Goal: Information Seeking & Learning: Find specific fact

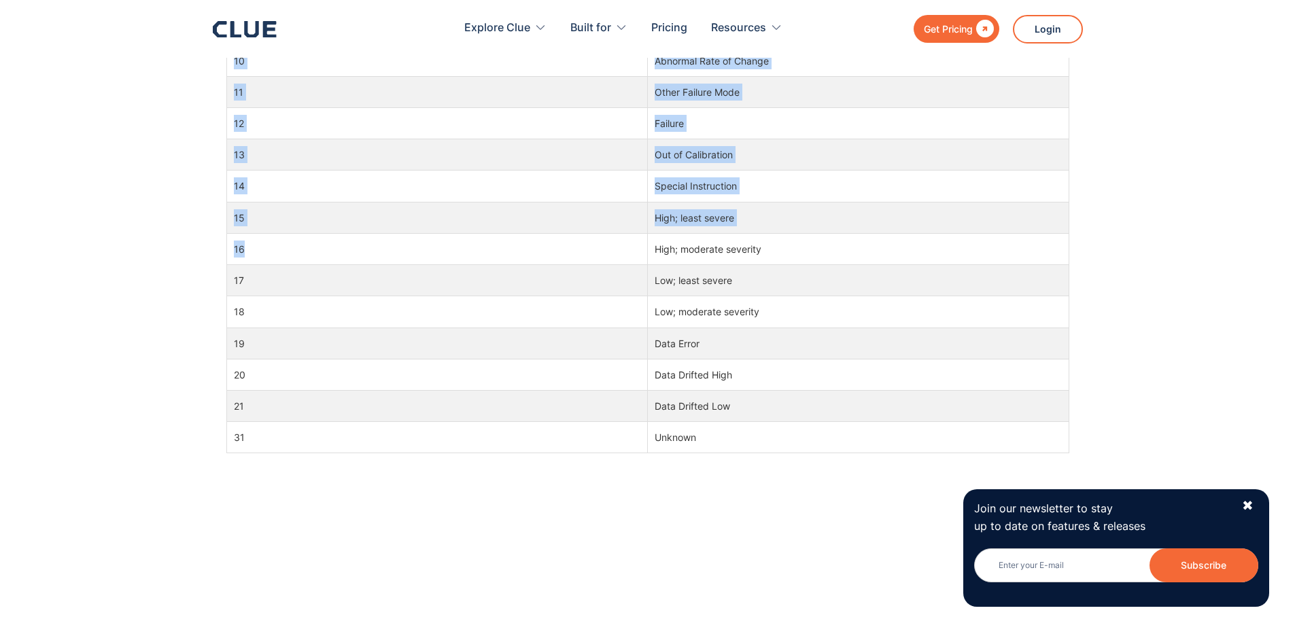
scroll to position [1109, 0]
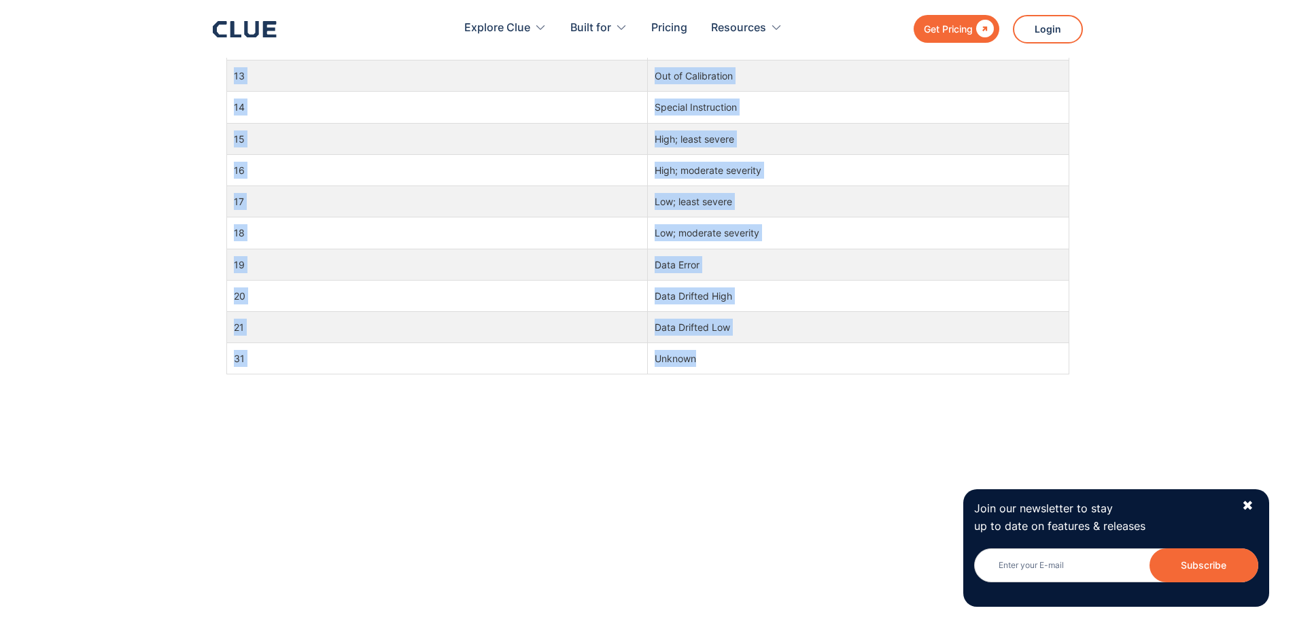
drag, startPoint x: 228, startPoint y: 158, endPoint x: 728, endPoint y: 360, distance: 539.2
copy div "Complete FMI Fault Codes Table ‍ Code Description 0 High; most severe 1 Low; mo…"
click at [470, 483] on div "Code Description 0 High; most severe 1 Low; most severe 2 Erratic, Intermittent…" at bounding box center [647, 70] width 843 height 929
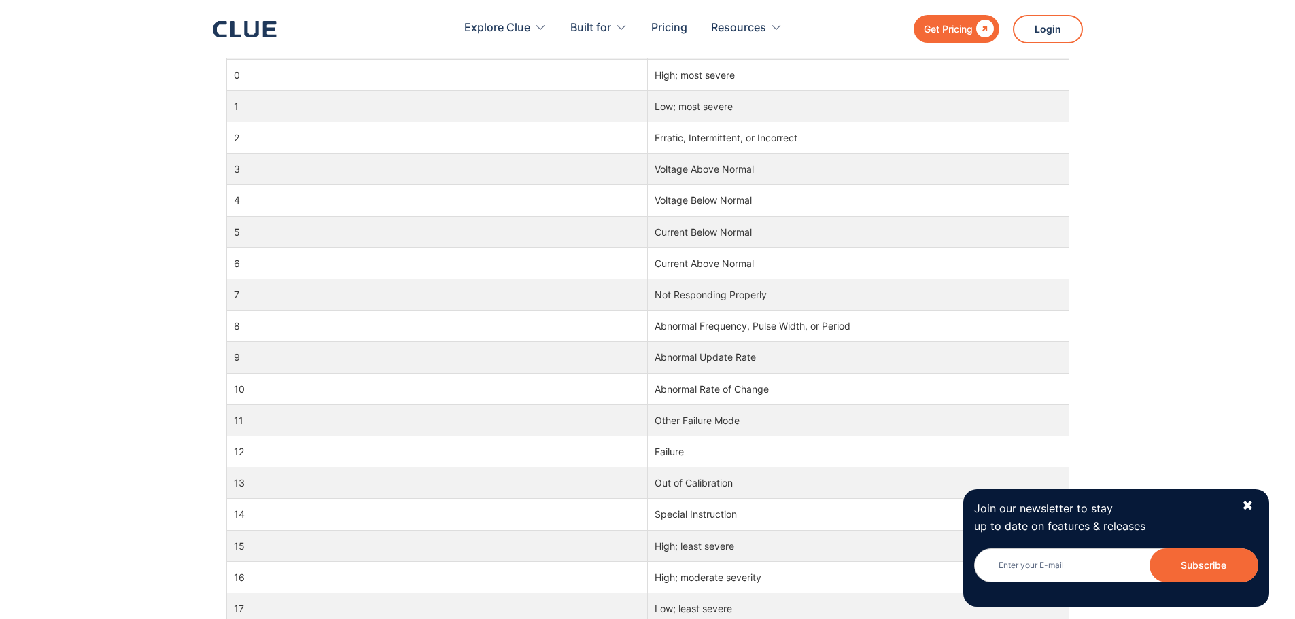
scroll to position [702, 0]
click at [1253, 503] on div "✖" at bounding box center [1248, 506] width 12 height 17
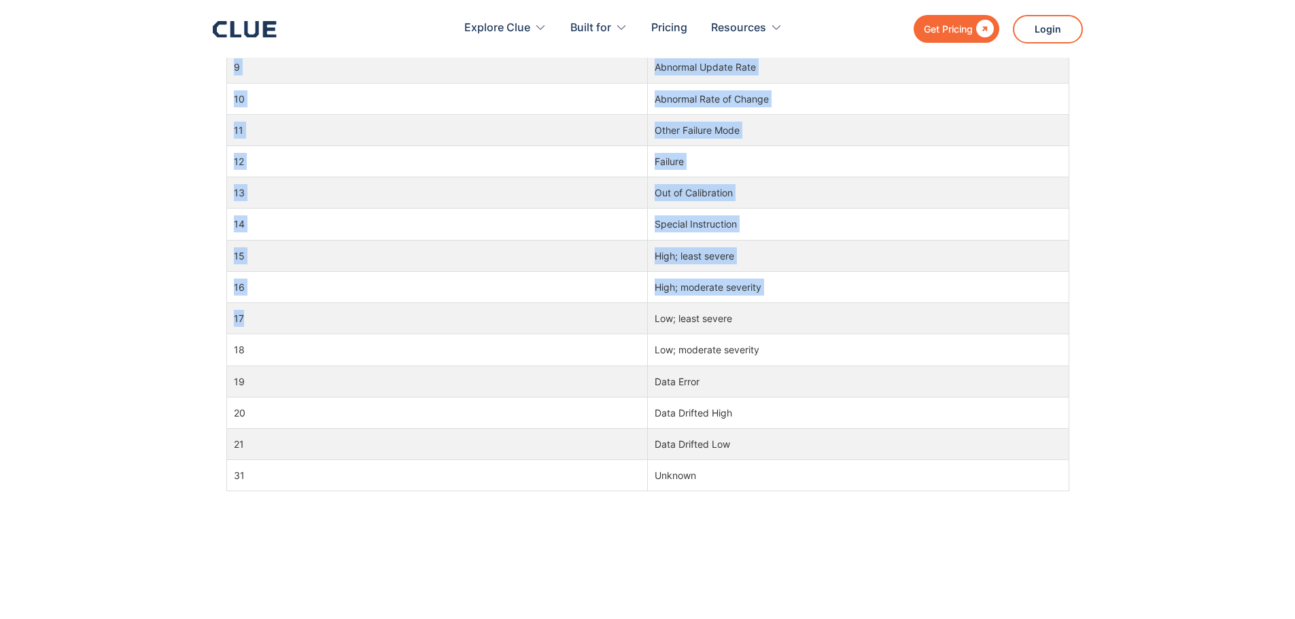
scroll to position [1041, 0]
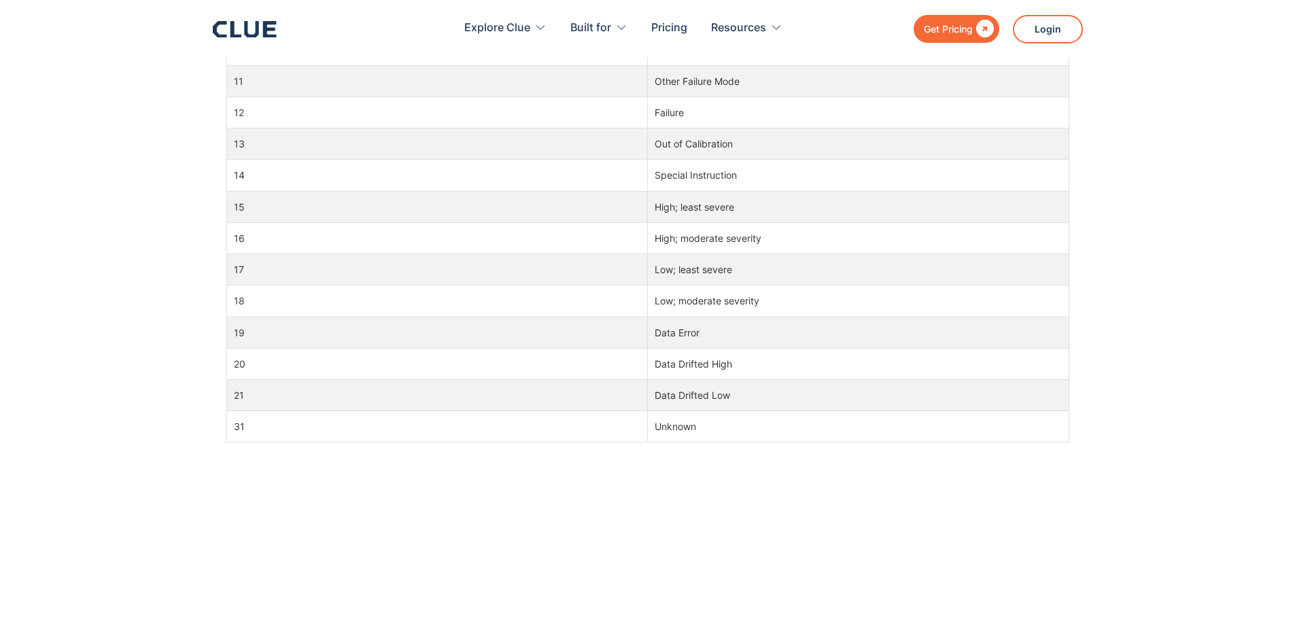
drag, startPoint x: 226, startPoint y: 222, endPoint x: 753, endPoint y: 449, distance: 573.1
copy div "Complete FMI Fault Codes Table ‍"
click at [495, 311] on td "18" at bounding box center [436, 301] width 421 height 31
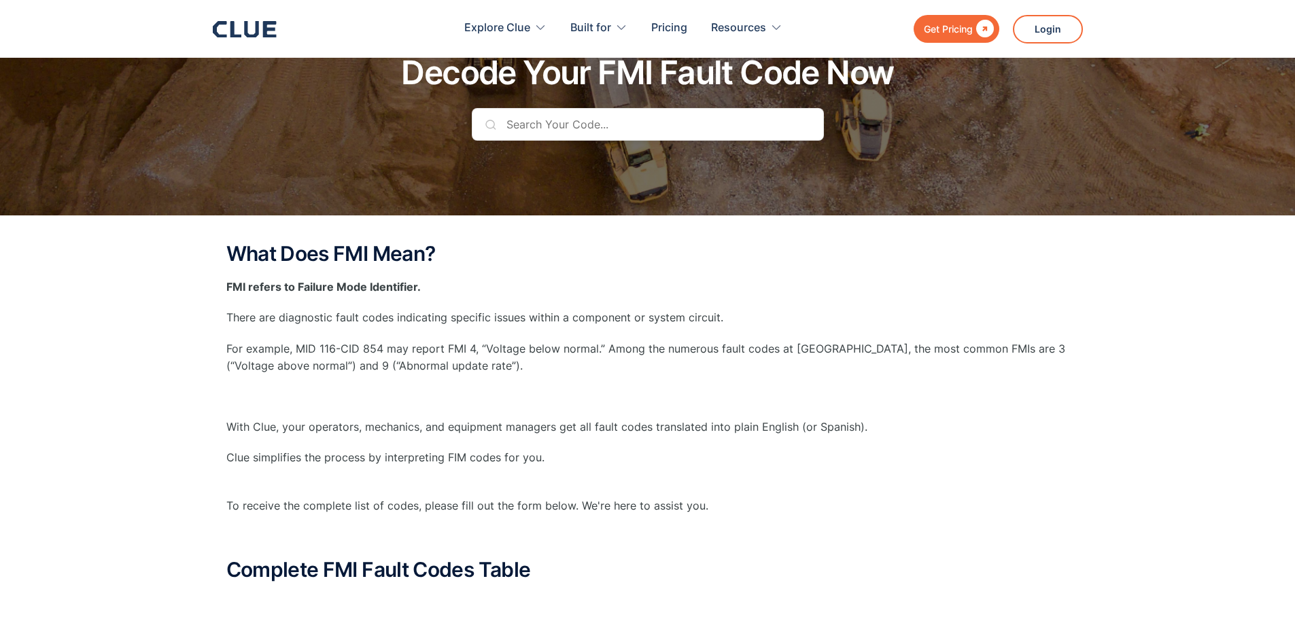
scroll to position [0, 0]
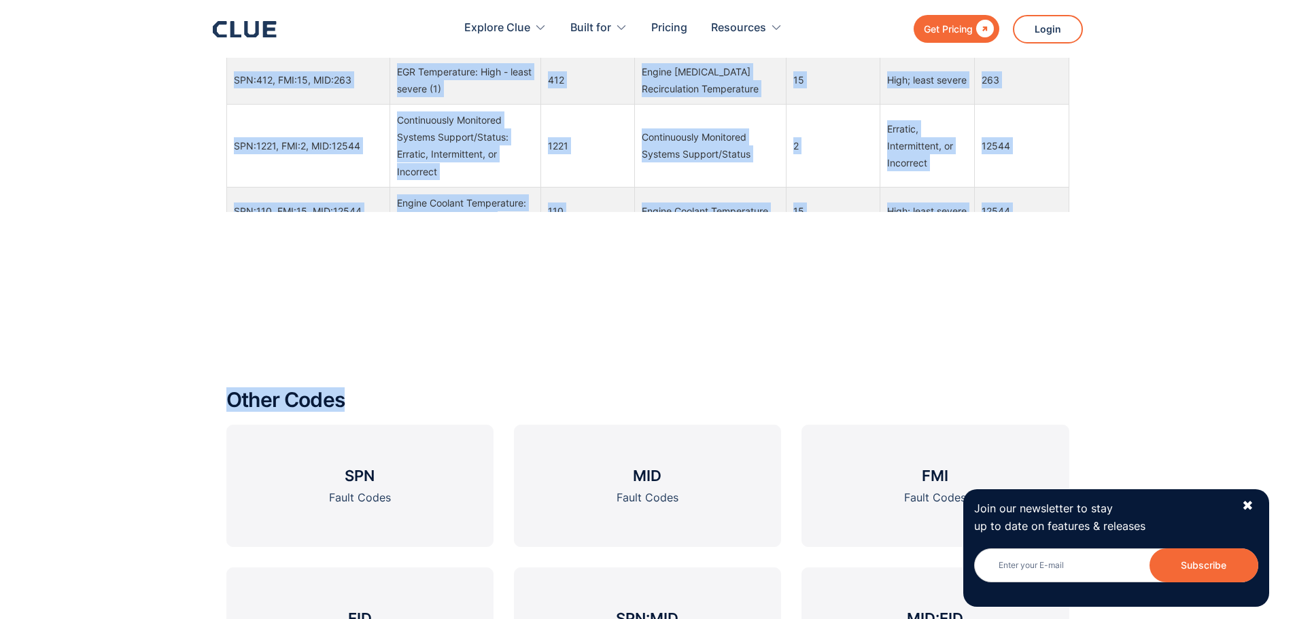
scroll to position [1700, 0]
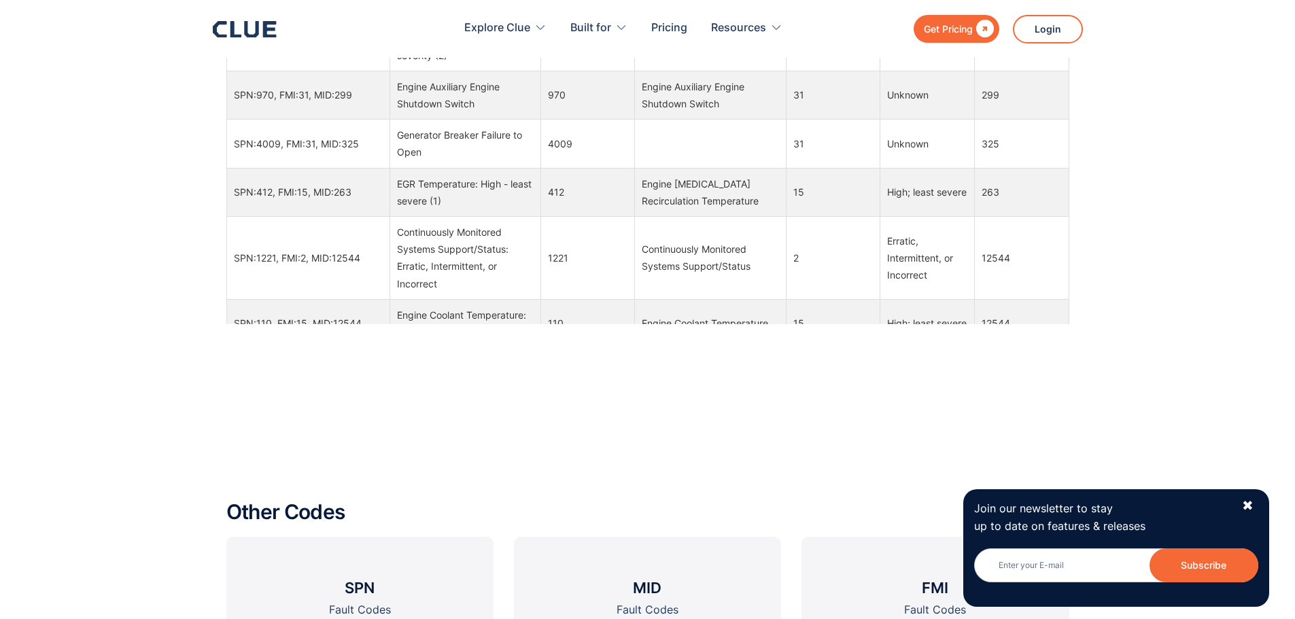
drag, startPoint x: 228, startPoint y: 249, endPoint x: 1015, endPoint y: 311, distance: 789.0
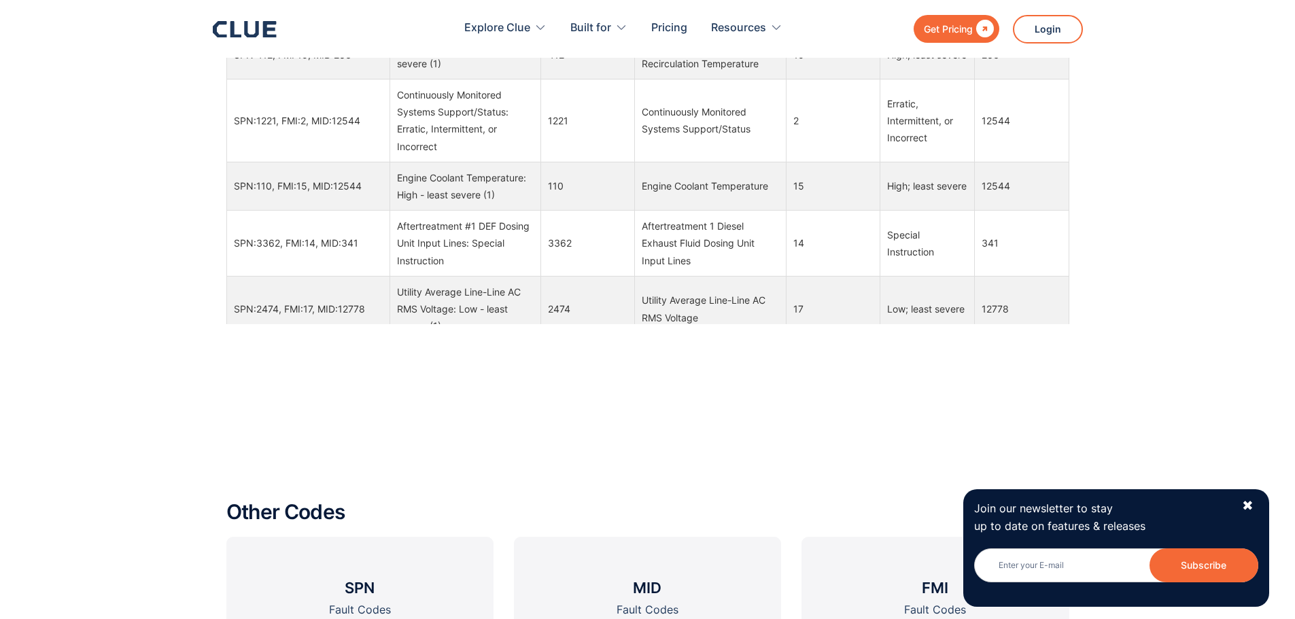
scroll to position [4895, 0]
drag, startPoint x: 233, startPoint y: 243, endPoint x: 519, endPoint y: 241, distance: 285.5
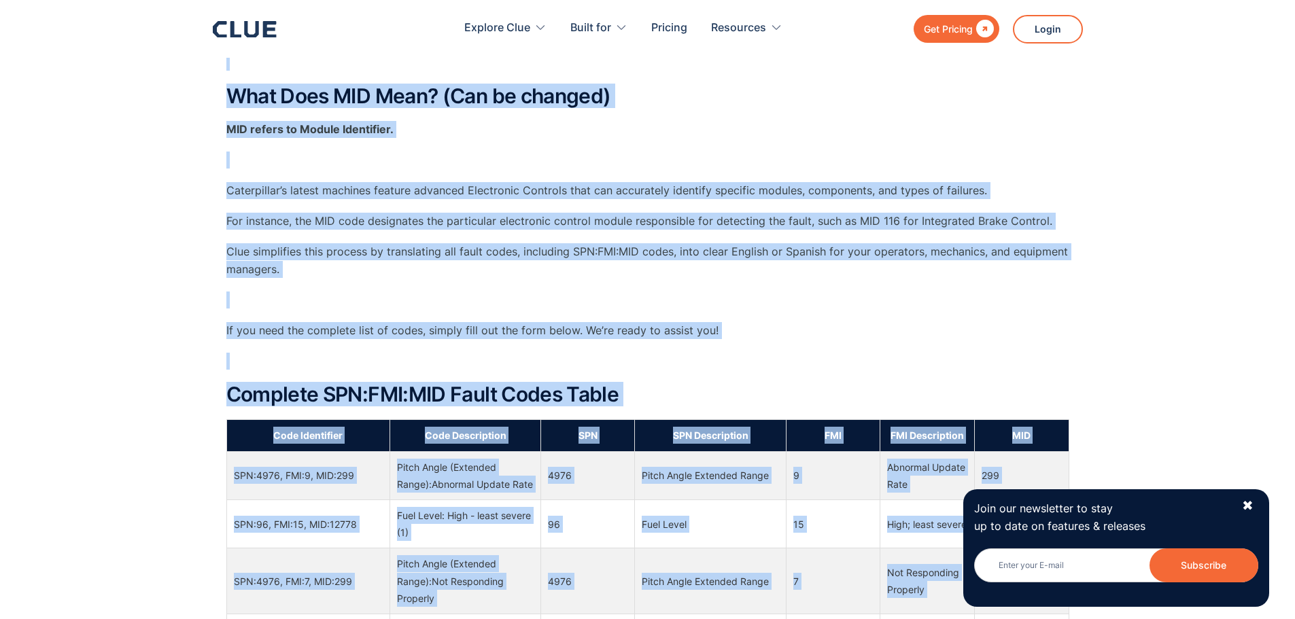
scroll to position [689, 0]
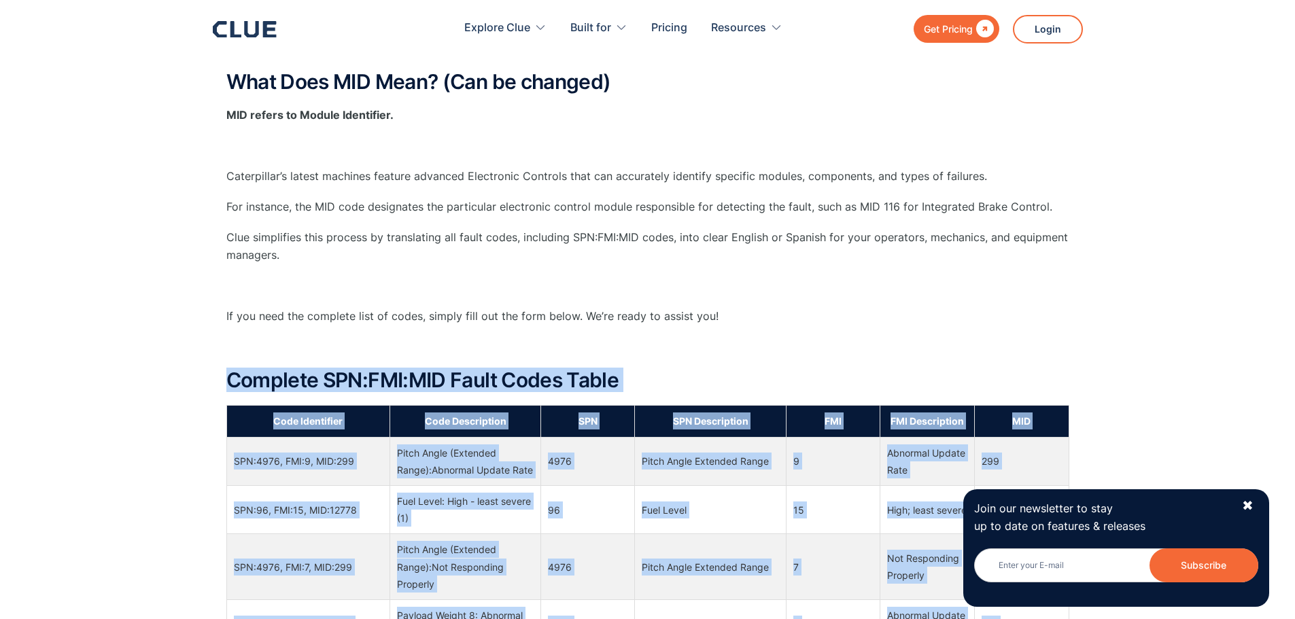
drag, startPoint x: 995, startPoint y: 286, endPoint x: 233, endPoint y: 375, distance: 766.6
click at [233, 375] on div "What Does SPN Mean? (Can be changed) SPN refers to Suspect Parameter Numbers. ‍…" at bounding box center [647, 537] width 843 height 1814
copy div "Complete SPN:FMI:MID Fault Codes Table Code Identifier Code Description SPN SPN…"
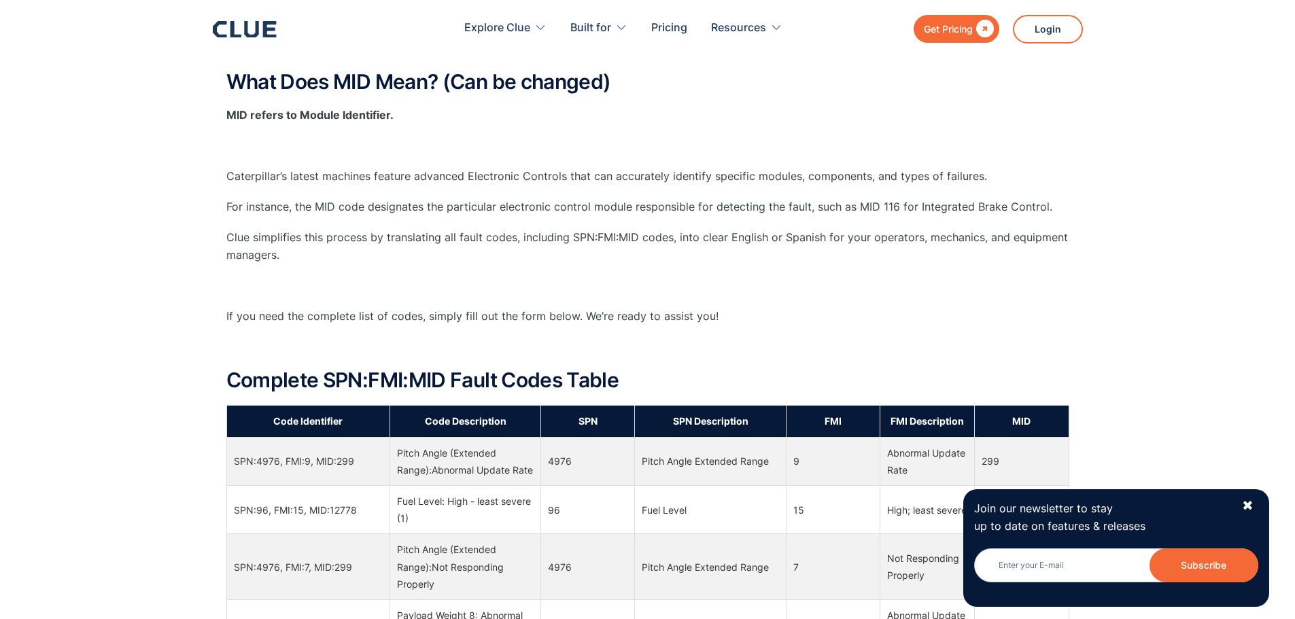
click at [1280, 303] on div "What Does SPN Mean? (Can be changed) SPN refers to Suspect Parameter Numbers. ‍…" at bounding box center [647, 543] width 1295 height 1855
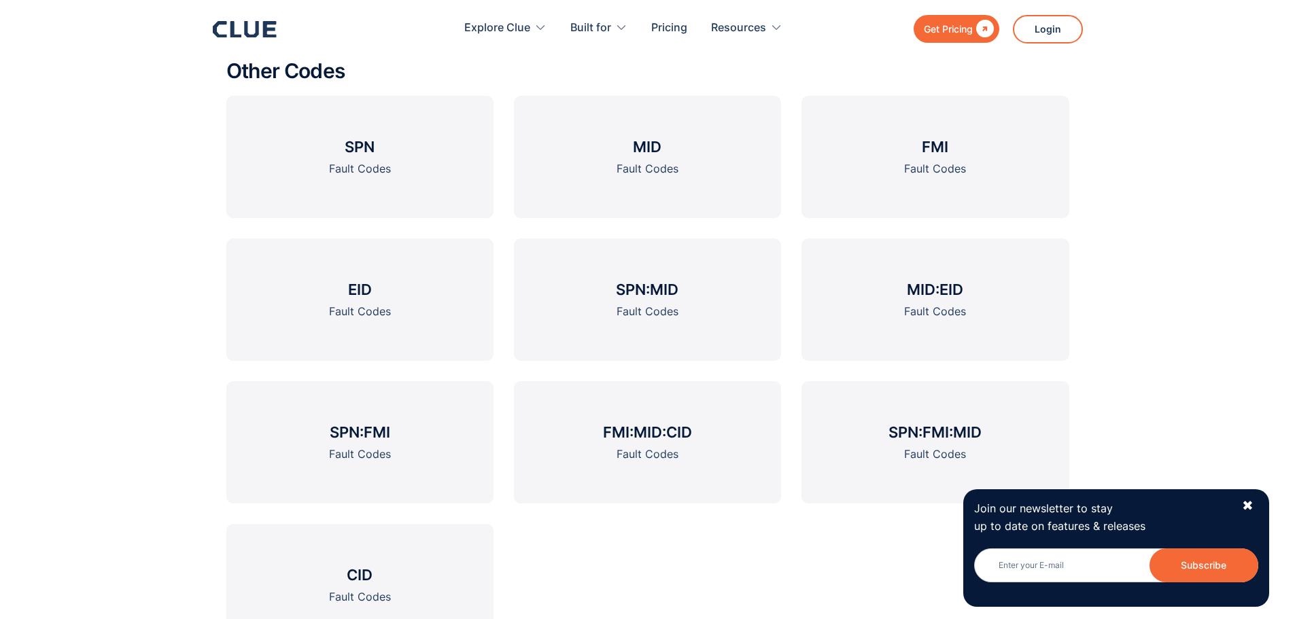
scroll to position [2117, 0]
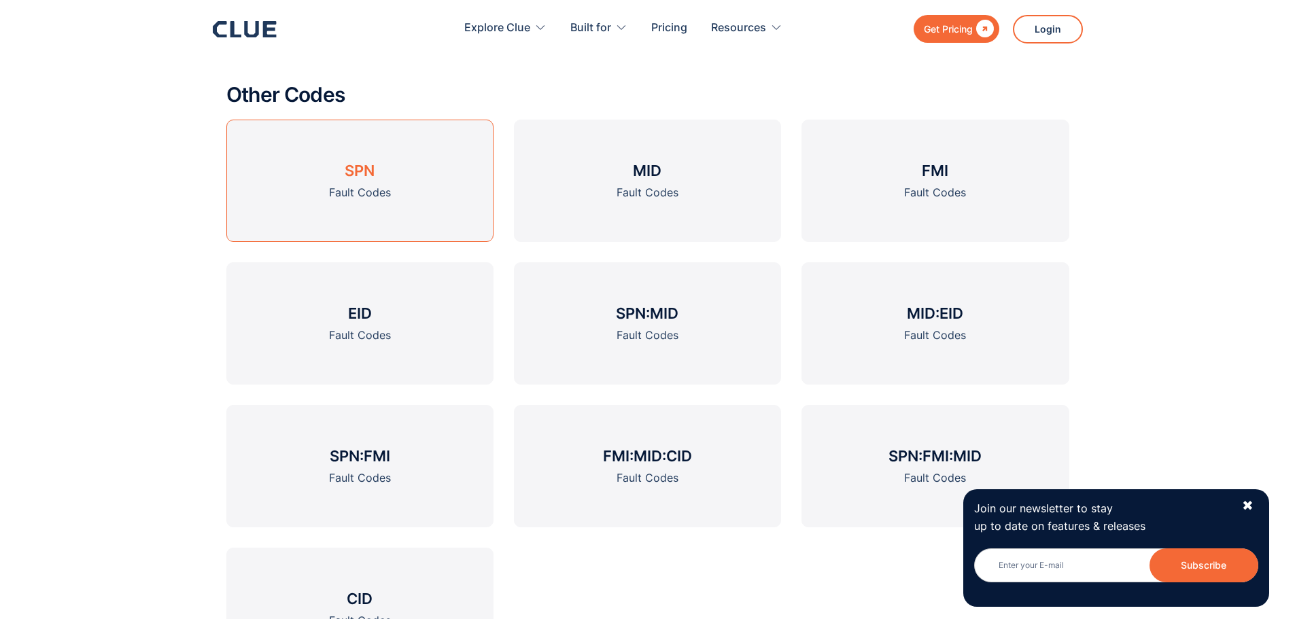
click at [380, 185] on div "Fault Codes" at bounding box center [360, 192] width 62 height 17
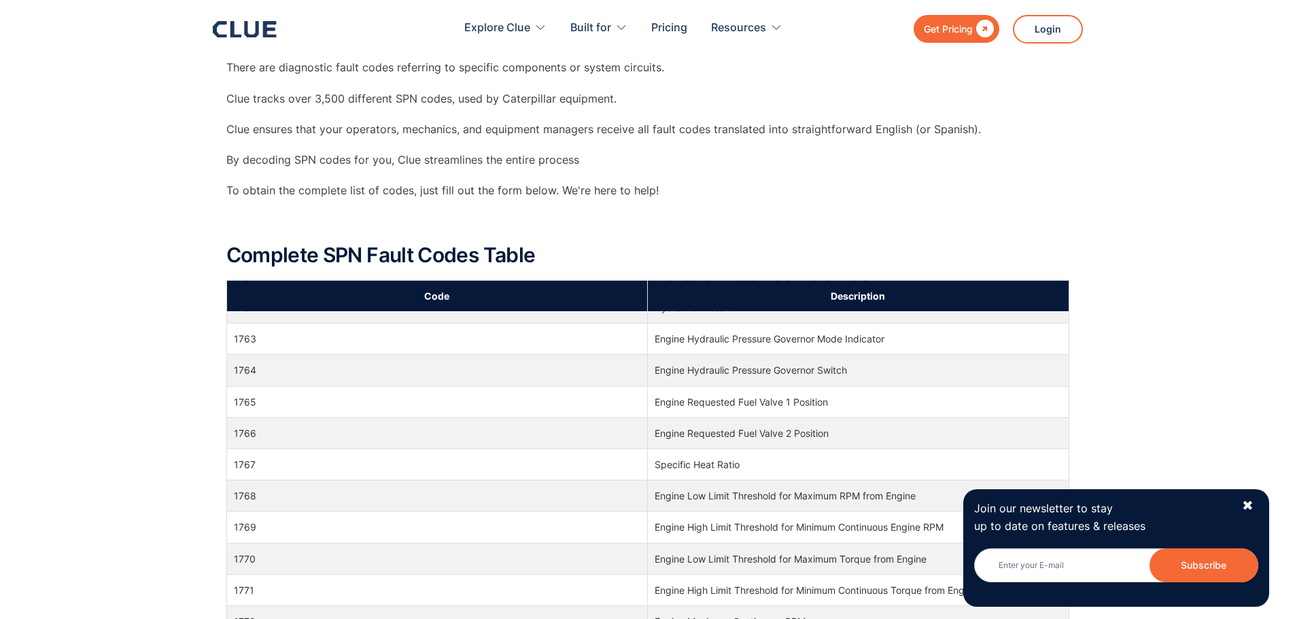
scroll to position [47476, 0]
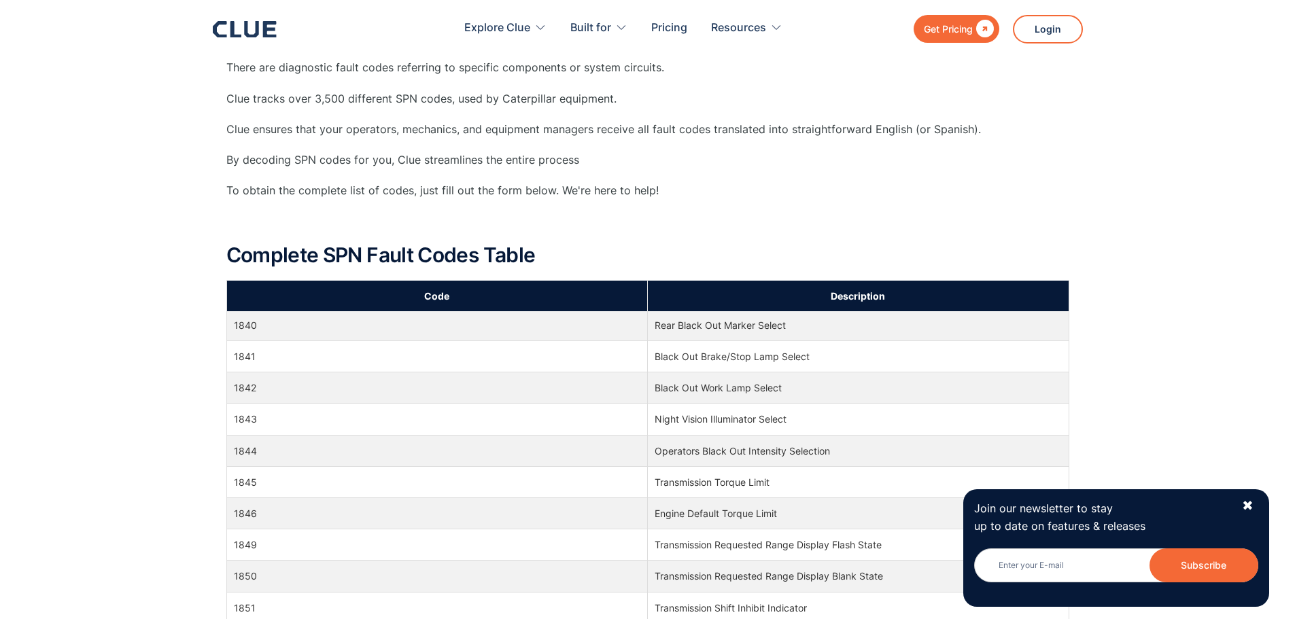
drag, startPoint x: 1247, startPoint y: 504, endPoint x: 1226, endPoint y: 484, distance: 28.9
click at [1248, 504] on div "✖" at bounding box center [1248, 506] width 12 height 17
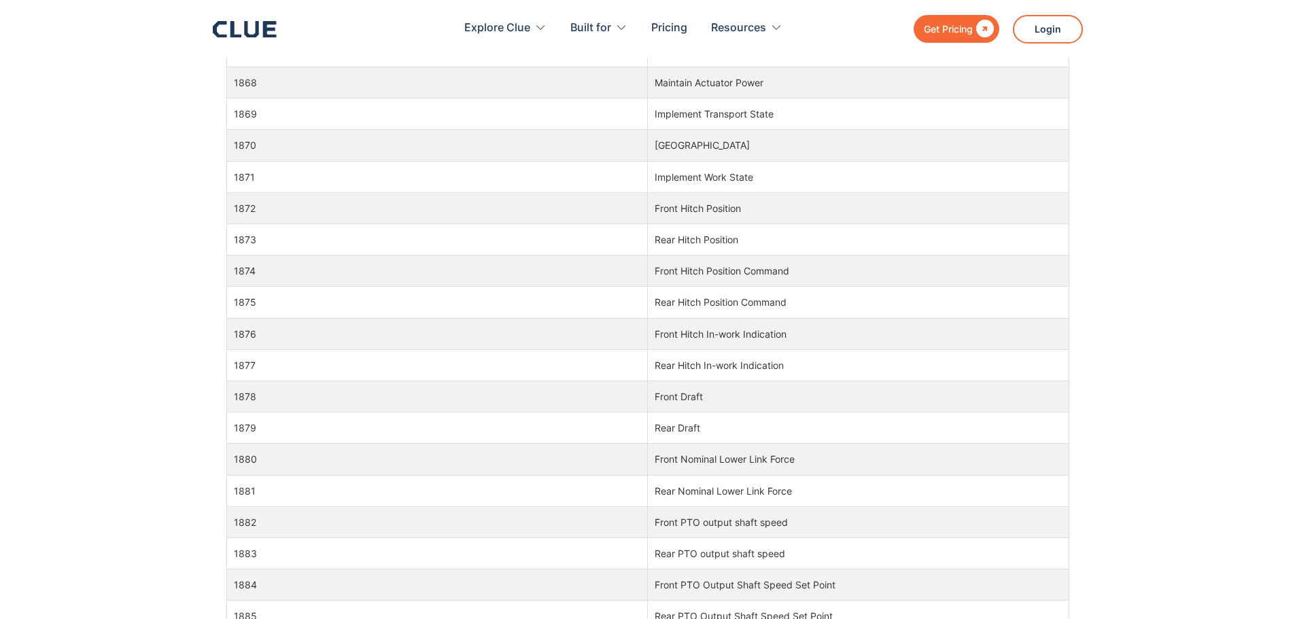
scroll to position [884, 0]
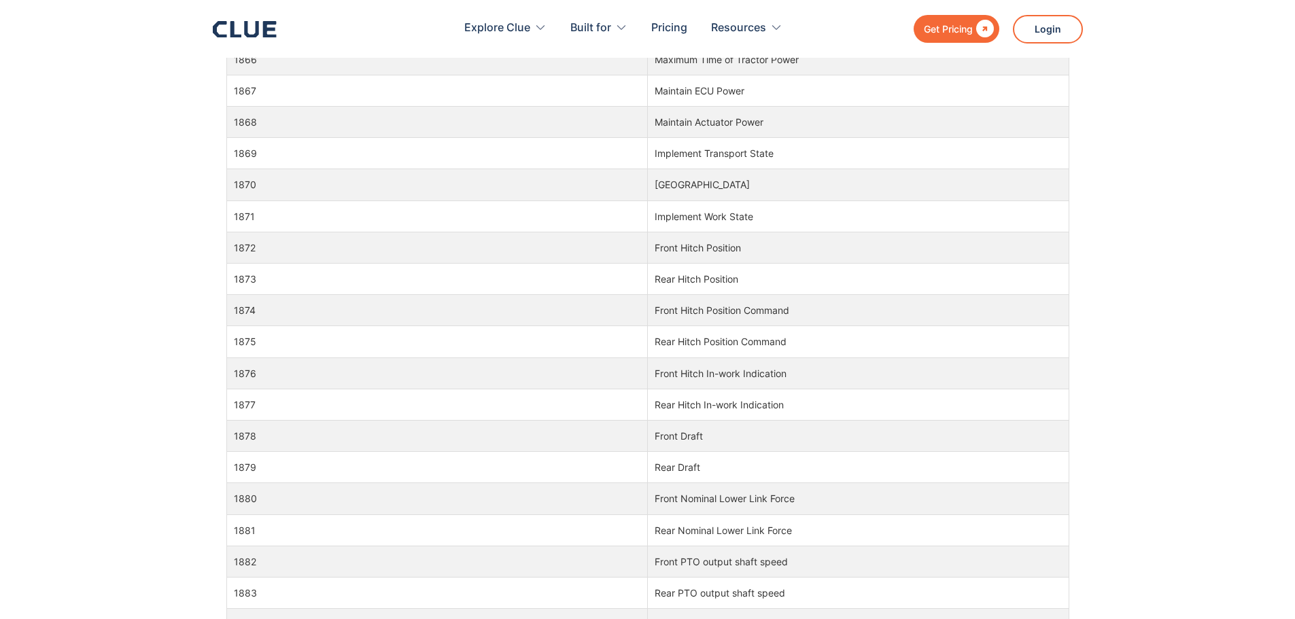
drag, startPoint x: 1069, startPoint y: 104, endPoint x: 1052, endPoint y: 170, distance: 68.3
click at [1075, 334] on div "What Does SPN Mean? SPN refers to Suspect Parameter Numbers. There are diagnost…" at bounding box center [647, 110] width 1295 height 1379
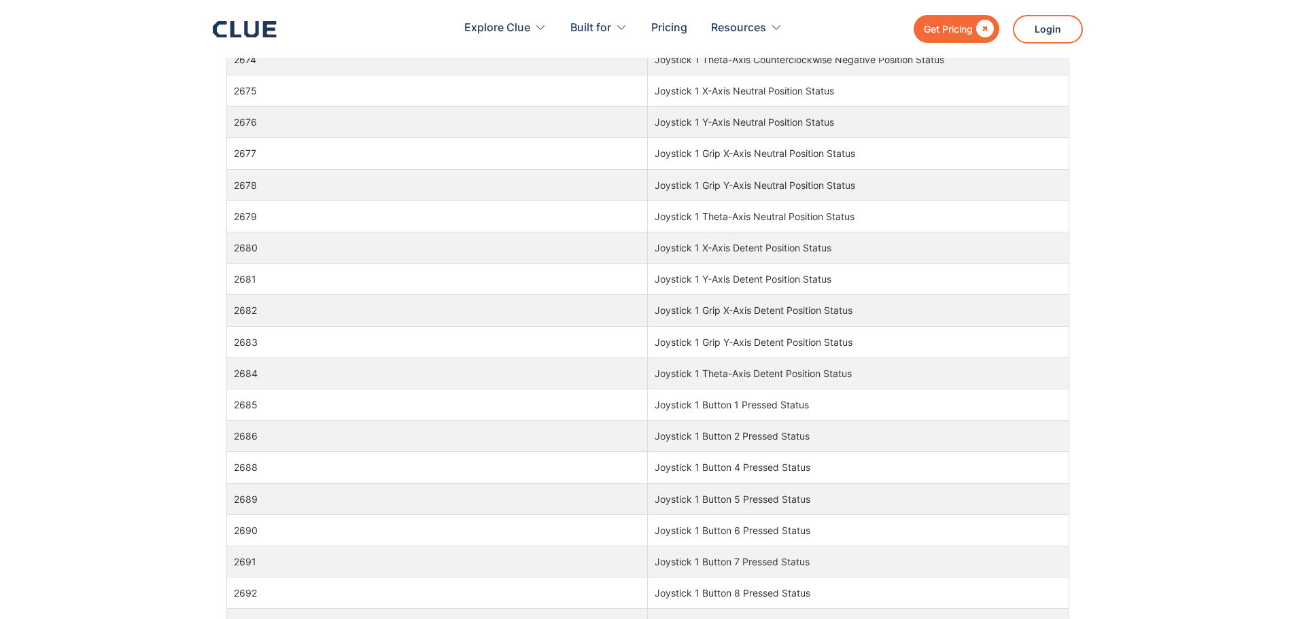
click at [1062, 276] on td "Joystick 1 Y-Axis Detent Position Status" at bounding box center [858, 279] width 421 height 31
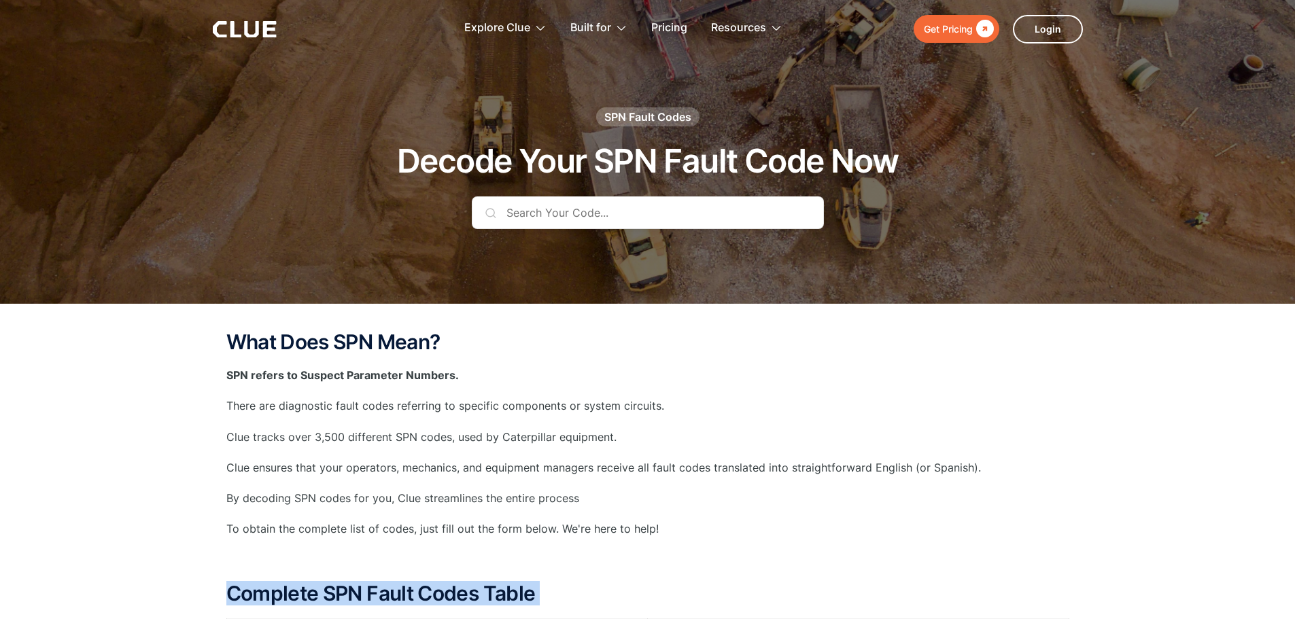
scroll to position [91812, 0]
drag, startPoint x: 793, startPoint y: 173, endPoint x: 230, endPoint y: 589, distance: 700.4
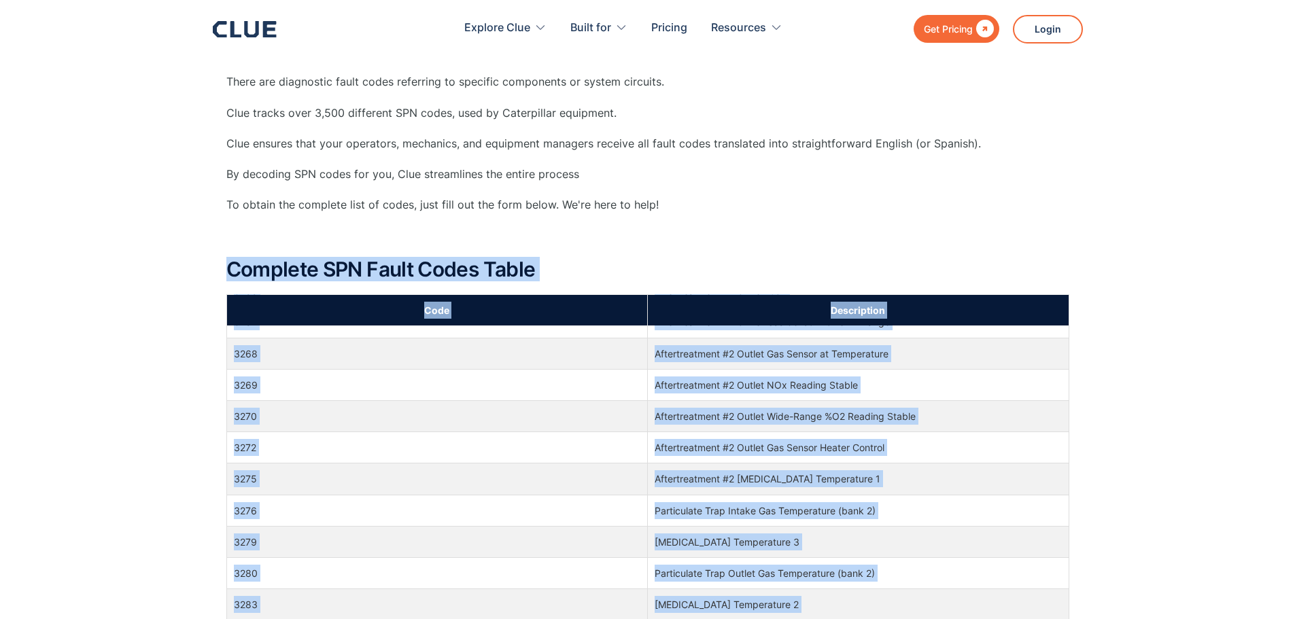
scroll to position [341, 0]
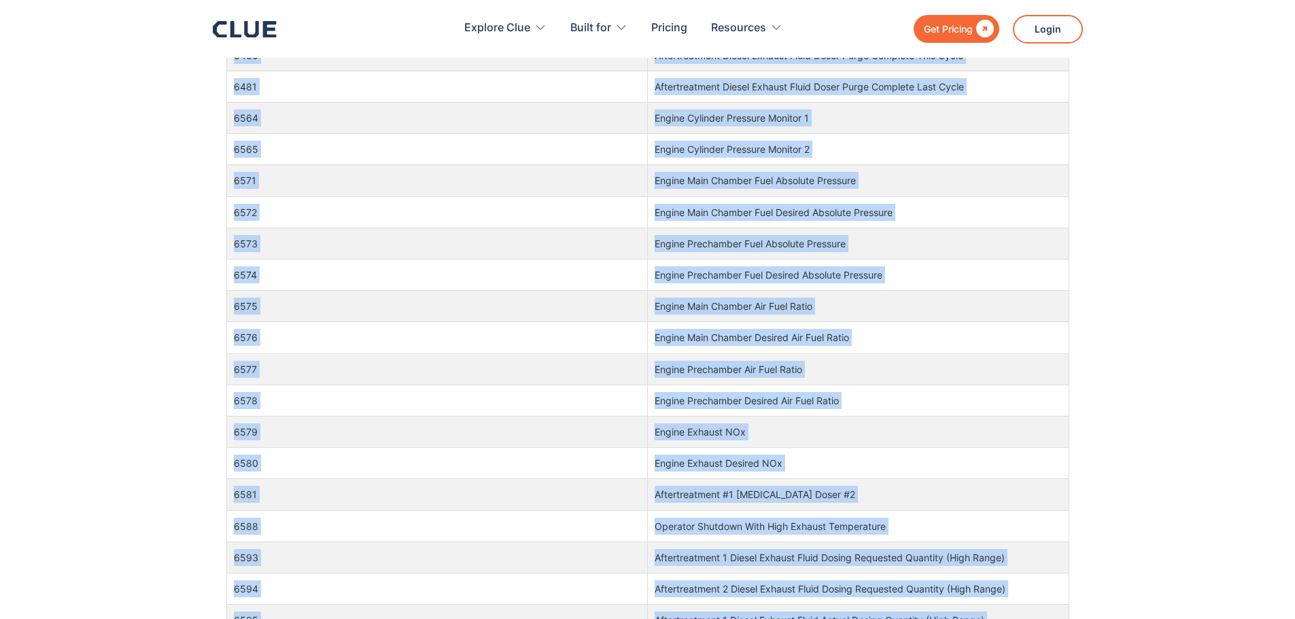
scroll to position [188, 0]
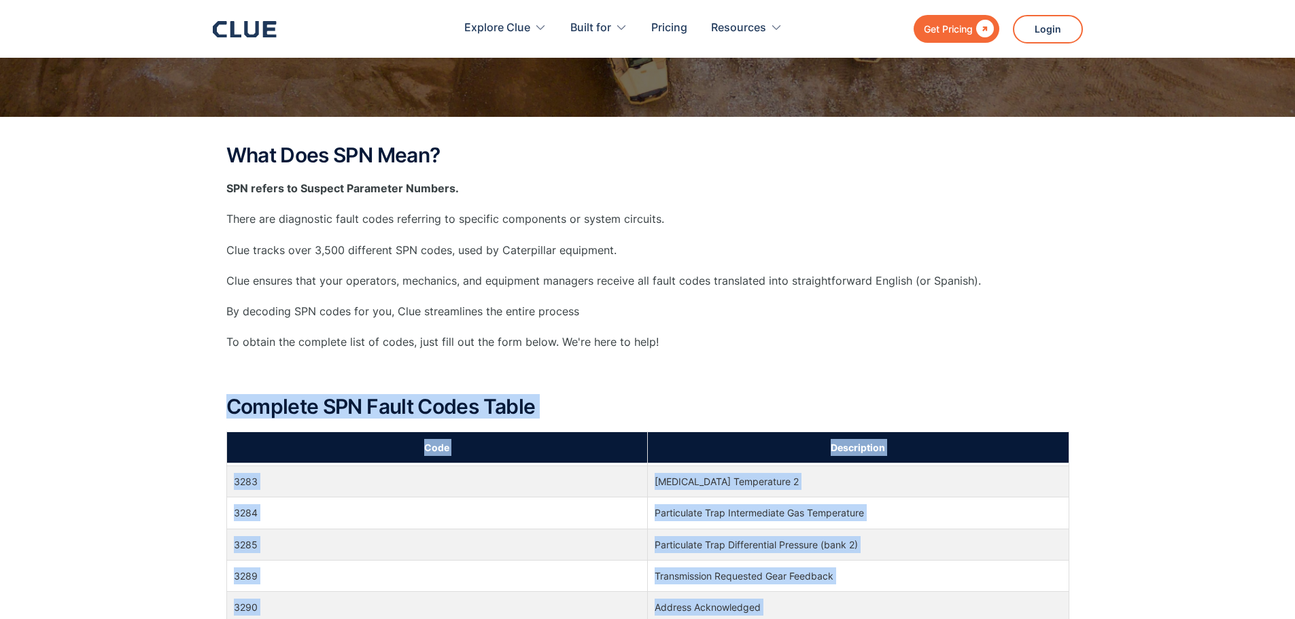
drag, startPoint x: 854, startPoint y: 304, endPoint x: 230, endPoint y: 409, distance: 632.8
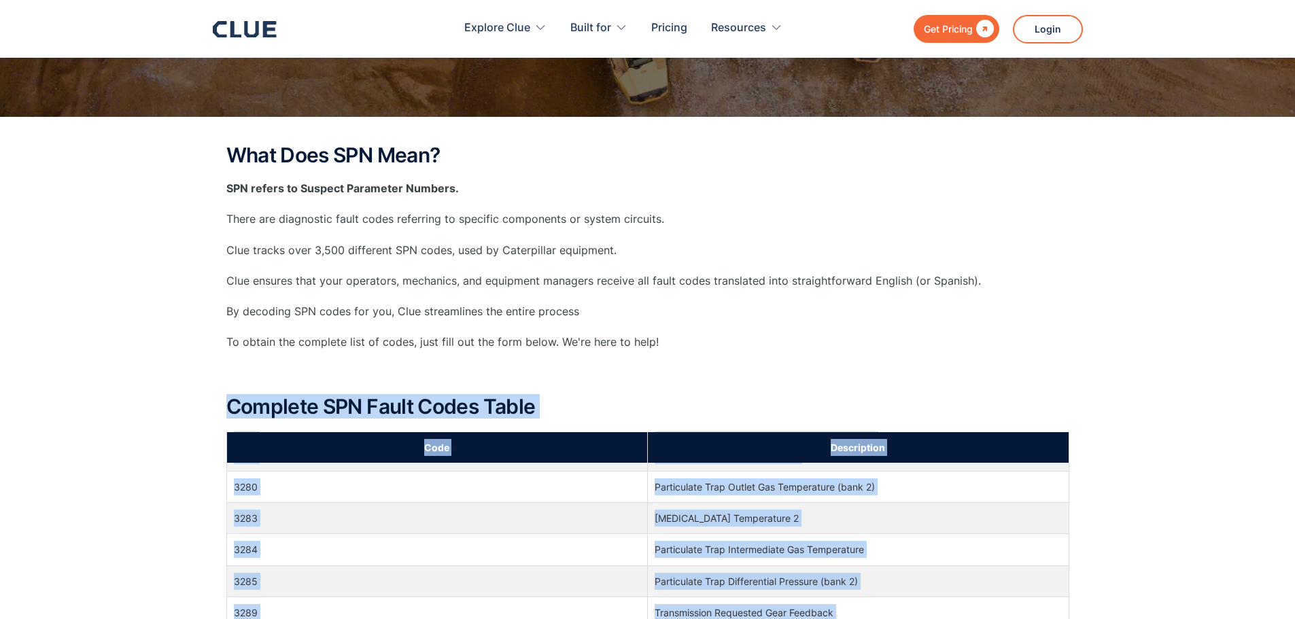
copy div "Complete SPN Fault Codes Table Code Description 0 Engine Fuel Filter (suction s…"
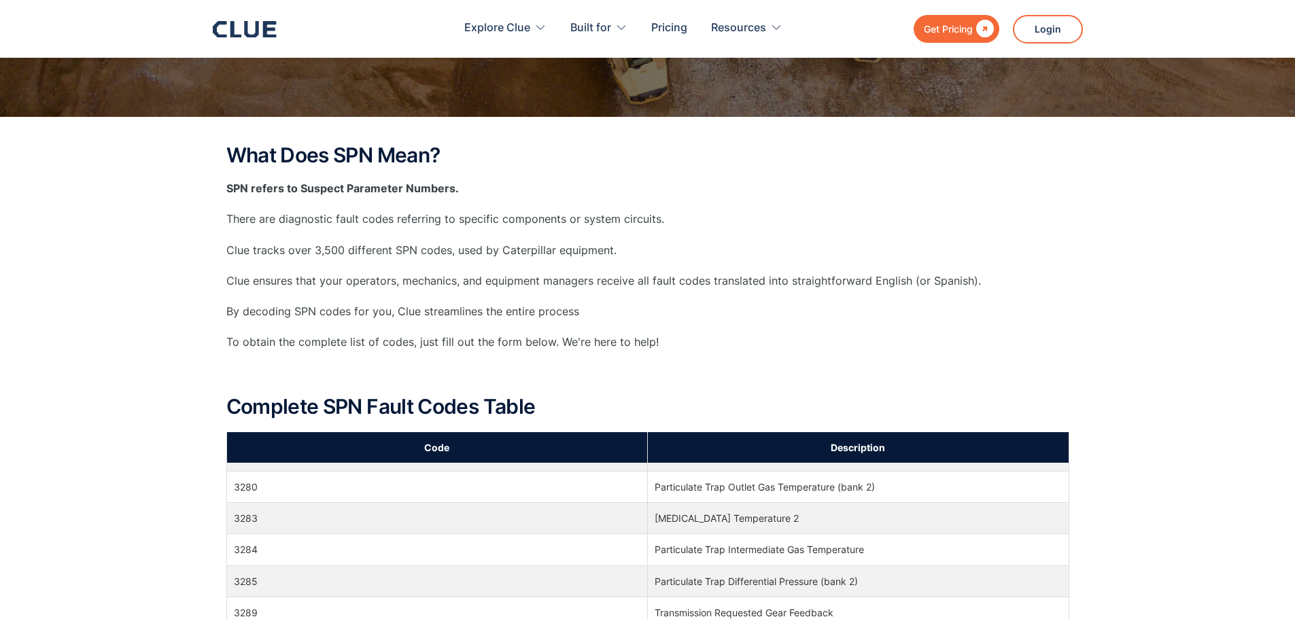
click at [740, 348] on p "To obtain the complete list of codes, just fill out the form below. We're here …" at bounding box center [647, 342] width 843 height 17
